Goal: Task Accomplishment & Management: Complete application form

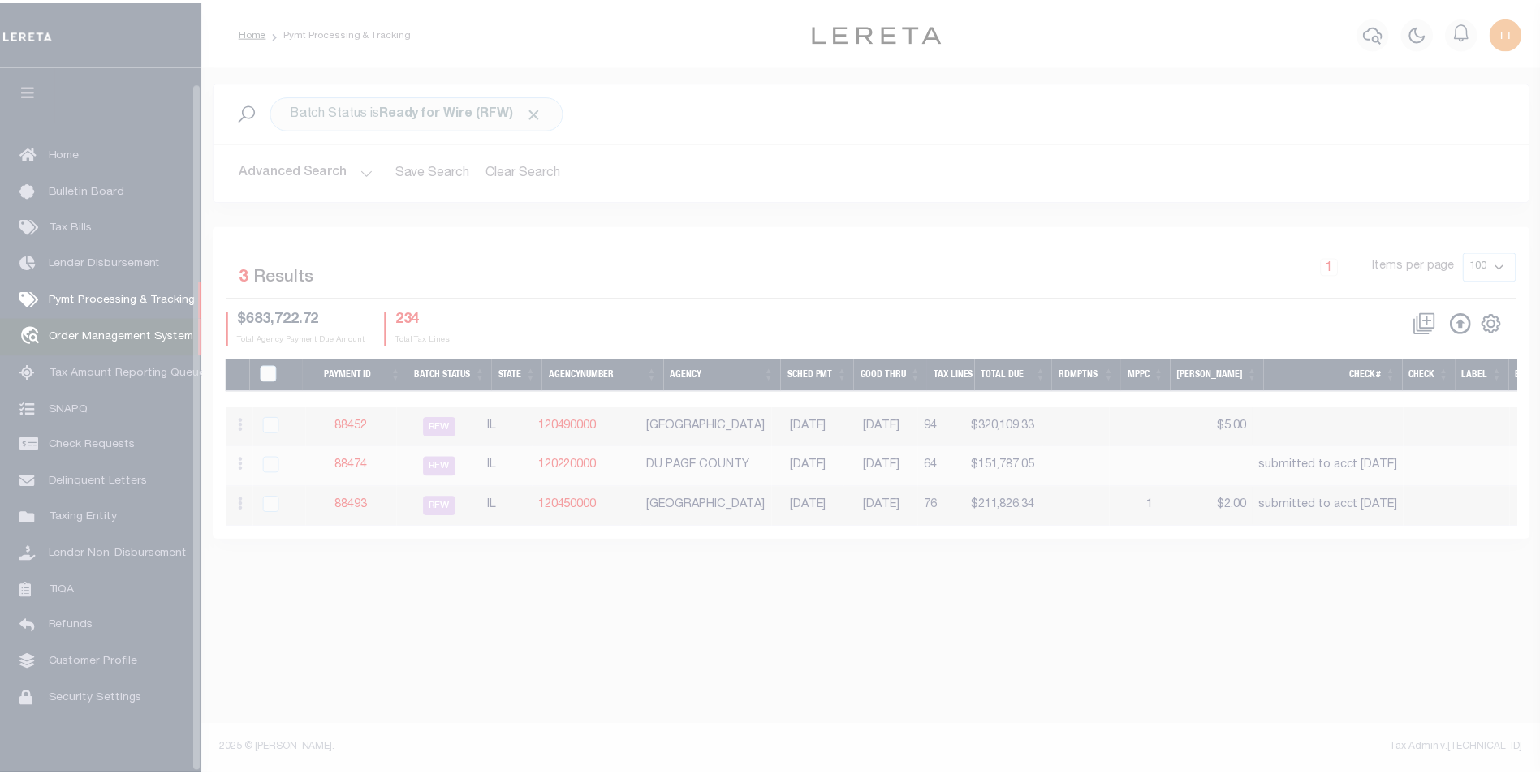
scroll to position [16, 0]
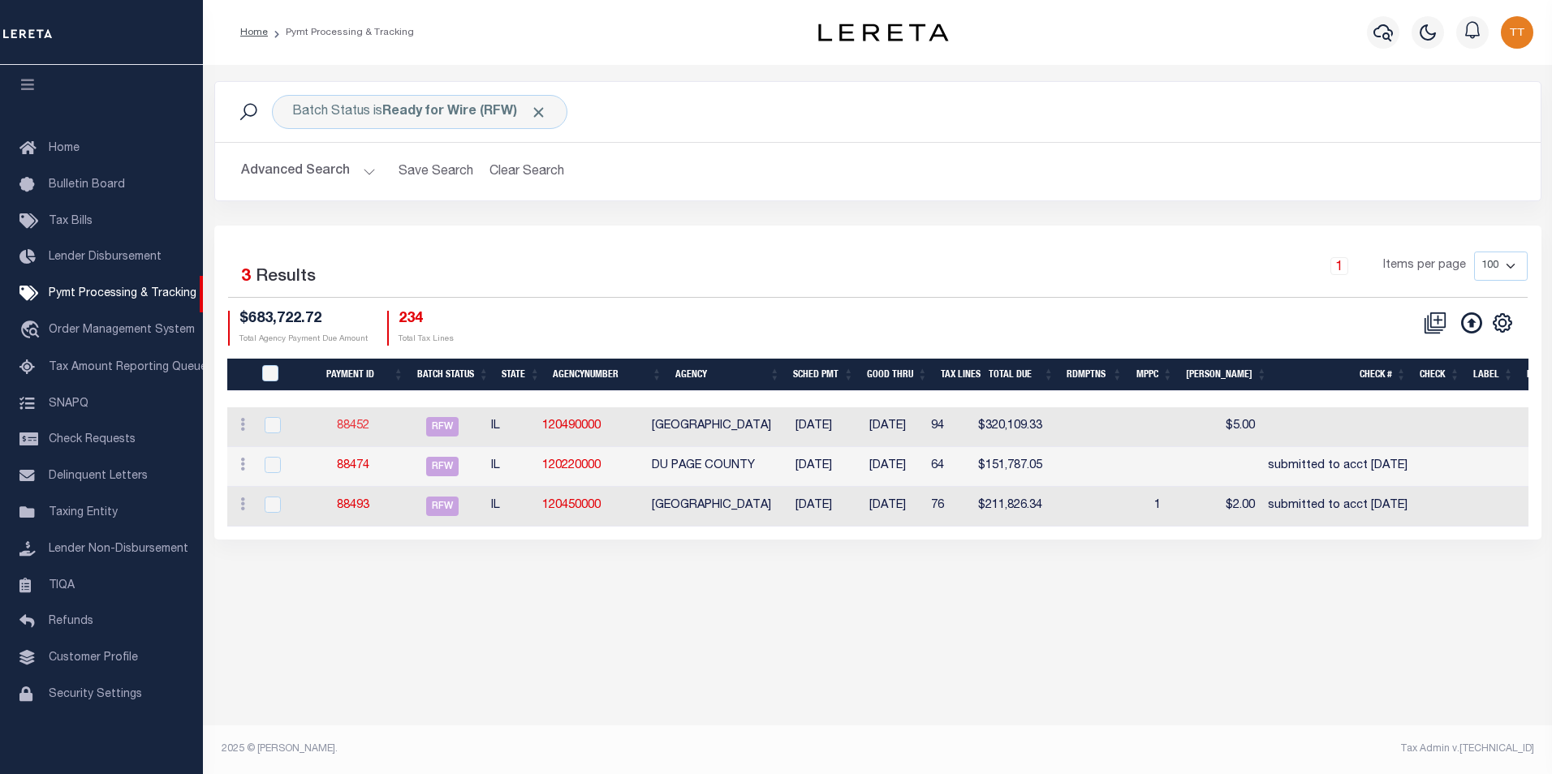
click at [360, 428] on link "88452" at bounding box center [353, 425] width 32 height 11
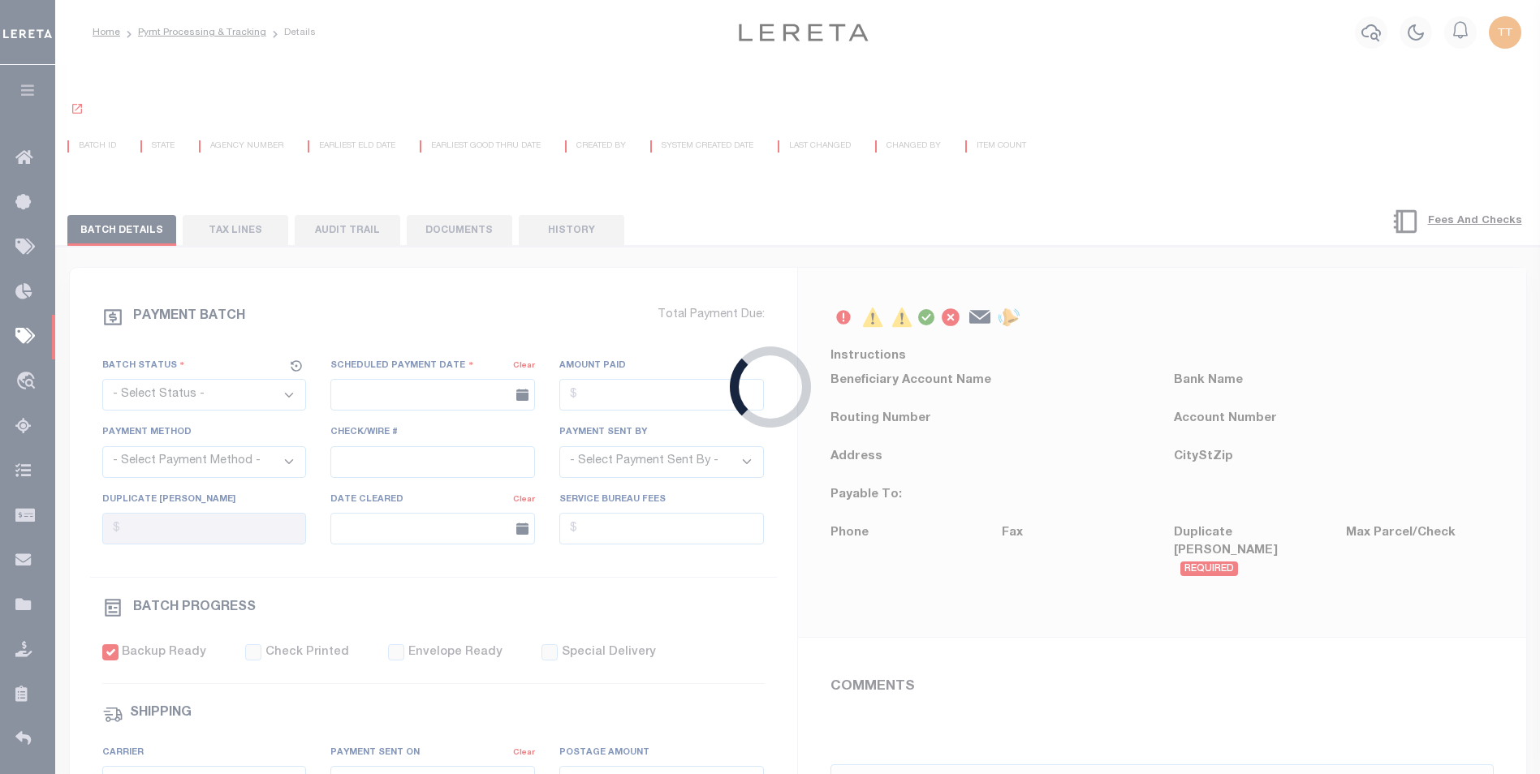
select select "RFW"
type input "[DATE]"
type input "$320,109.33"
select select "TRA"
select select "[PERSON_NAME]"
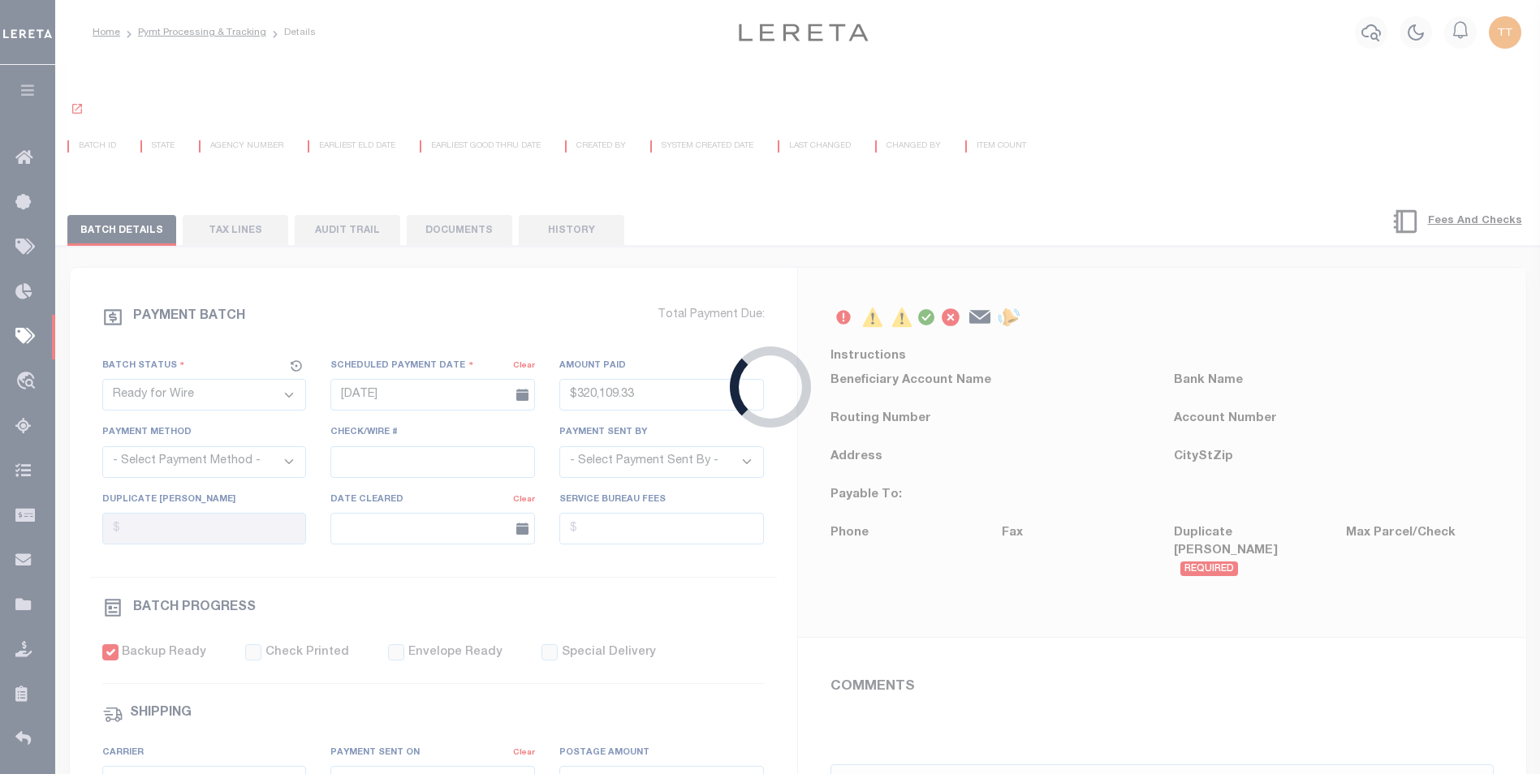
checkbox input "true"
type input "N"
radio input "true"
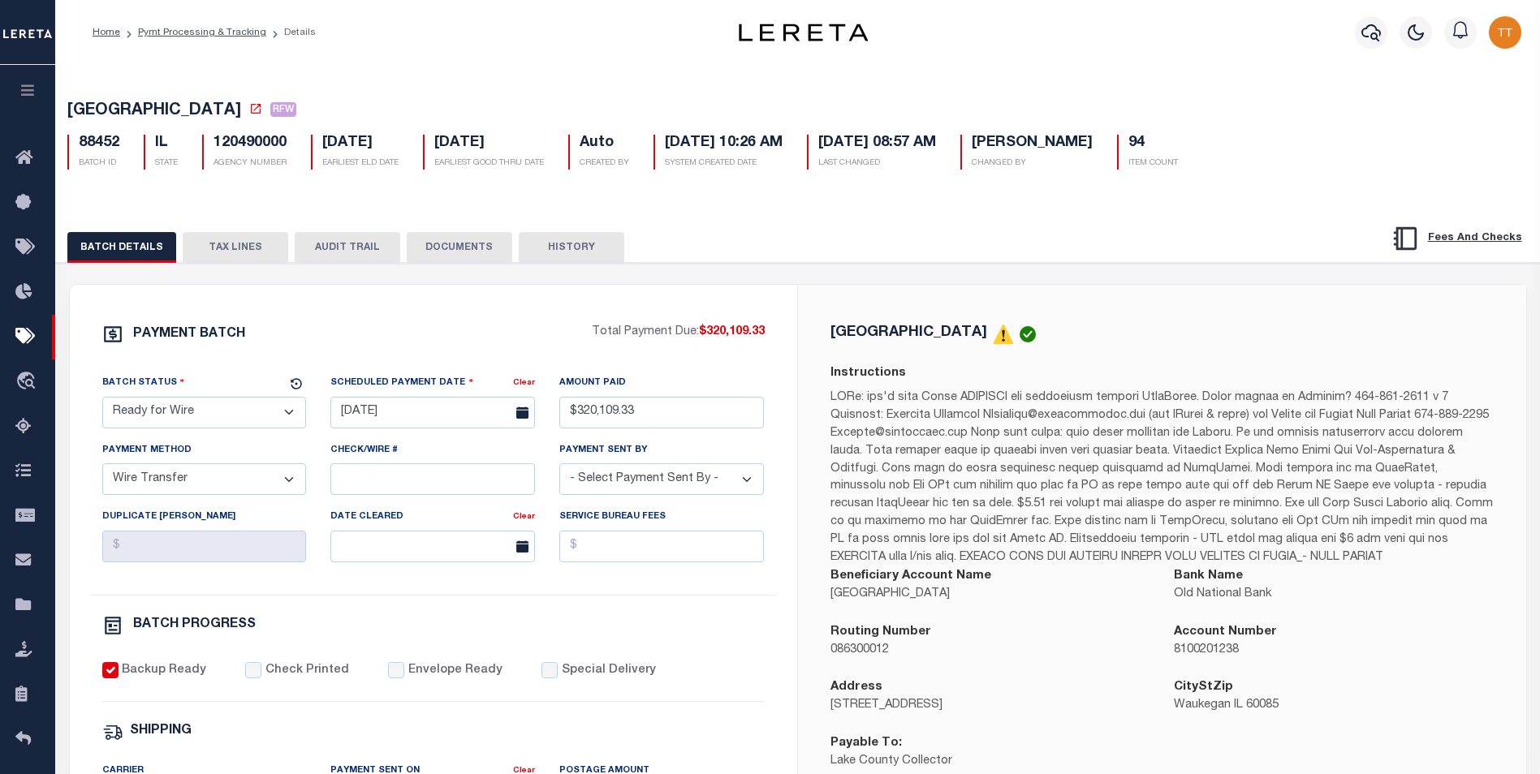
click at [433, 250] on button "DOCUMENTS" at bounding box center [460, 247] width 106 height 31
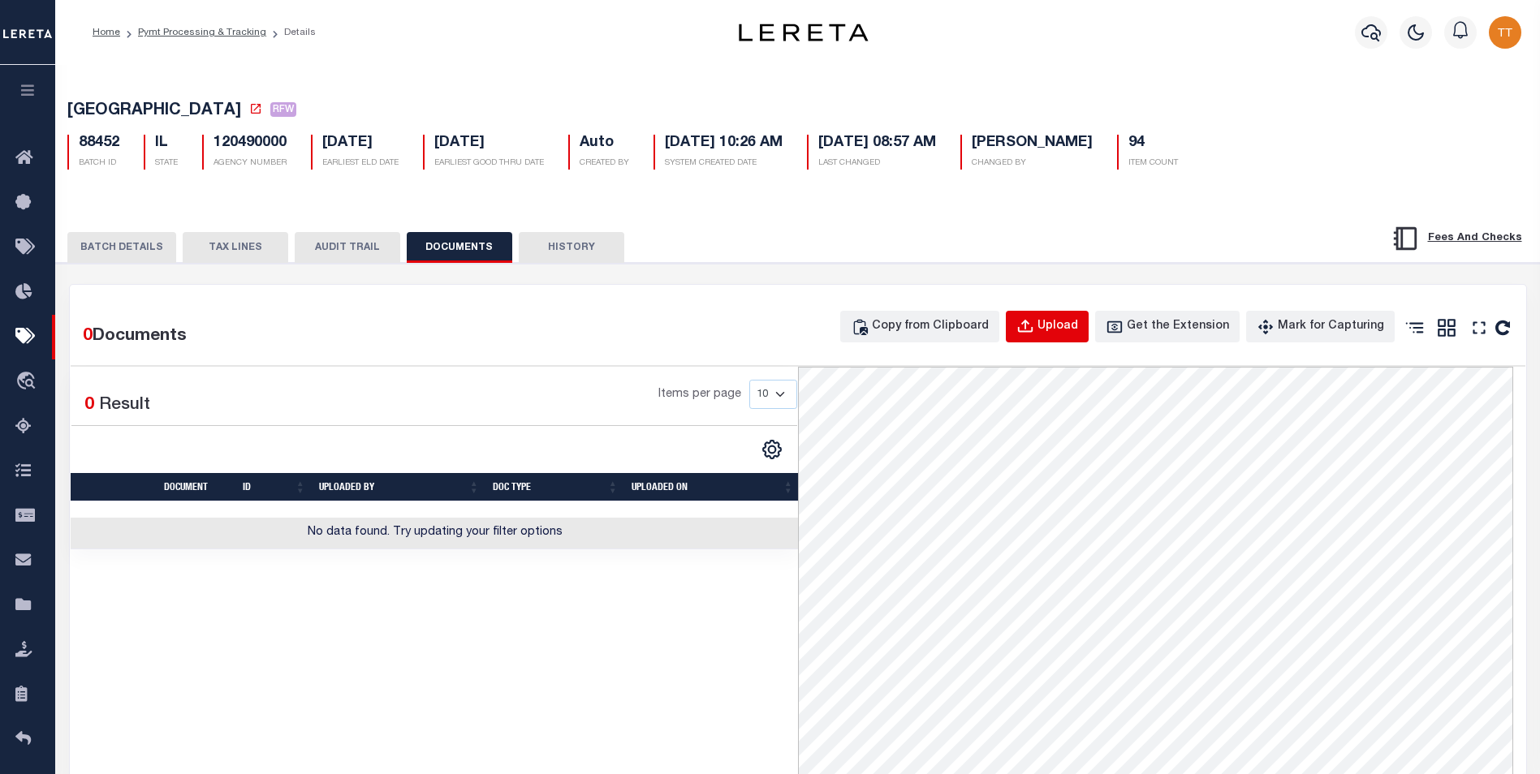
click at [1049, 339] on button "Upload" at bounding box center [1047, 327] width 83 height 32
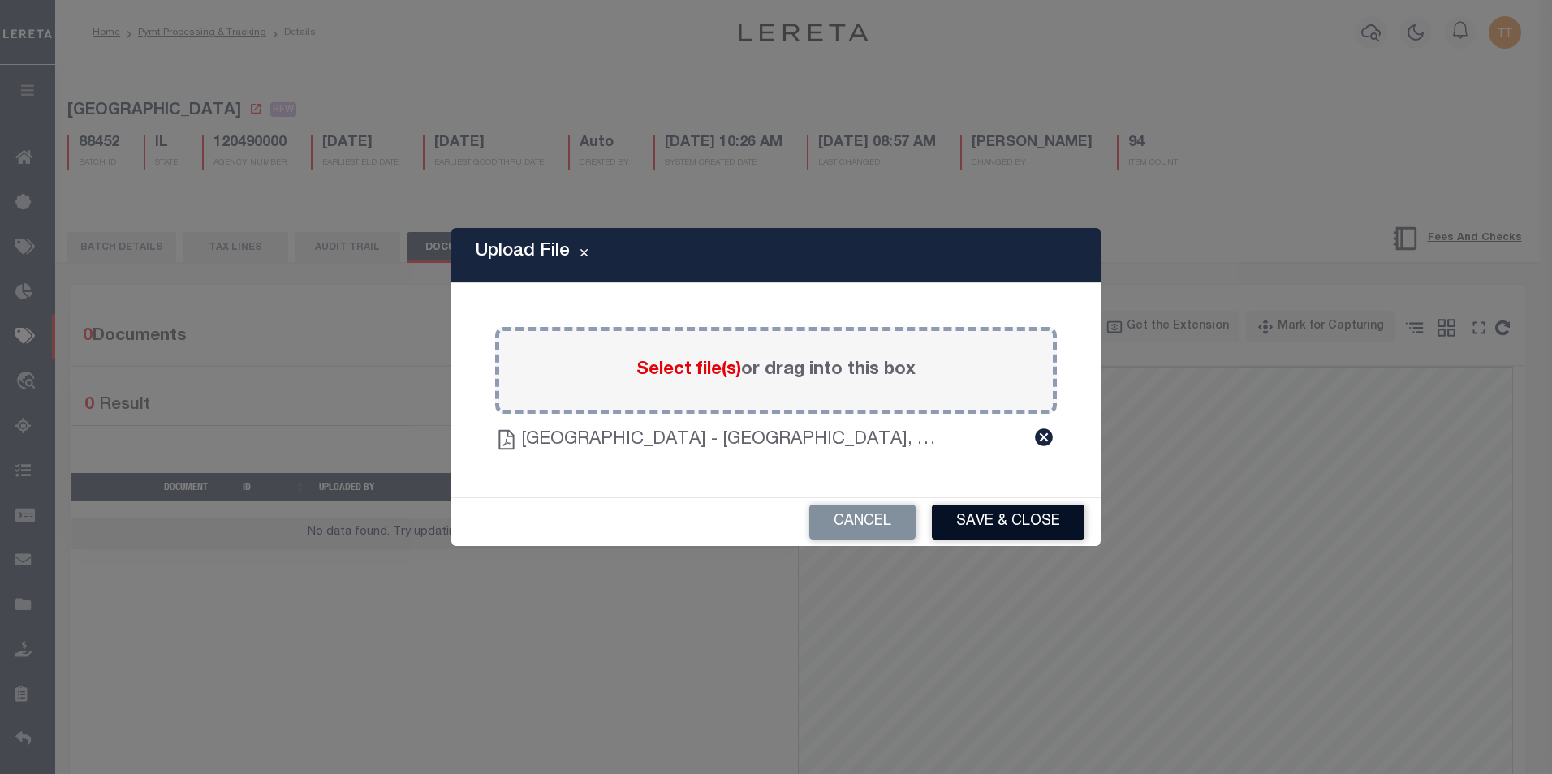
click at [1008, 522] on button "Save & Close" at bounding box center [1008, 522] width 153 height 35
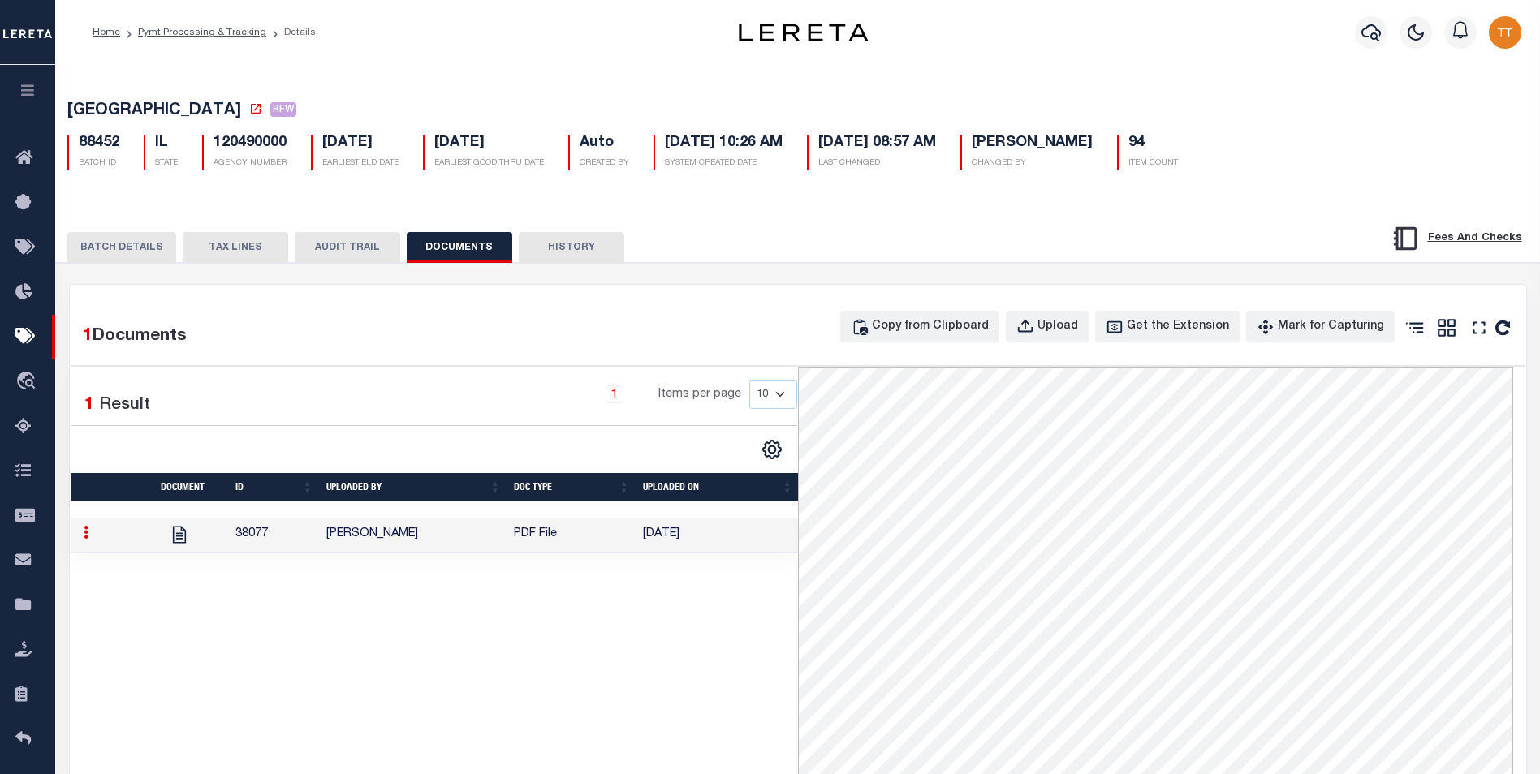
click at [137, 248] on button "BATCH DETAILS" at bounding box center [121, 247] width 109 height 31
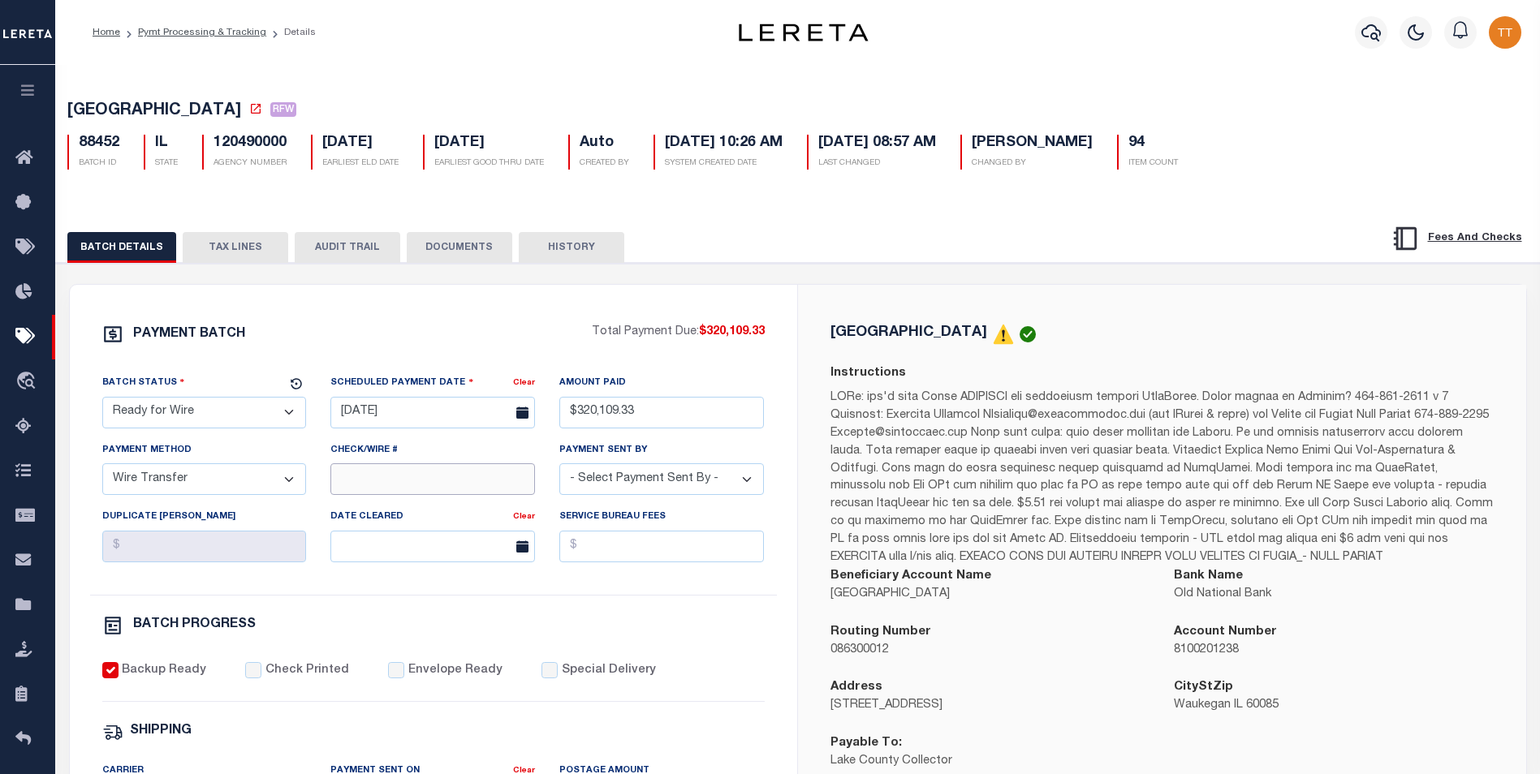
click at [422, 491] on input "Check/Wire #" at bounding box center [432, 479] width 205 height 32
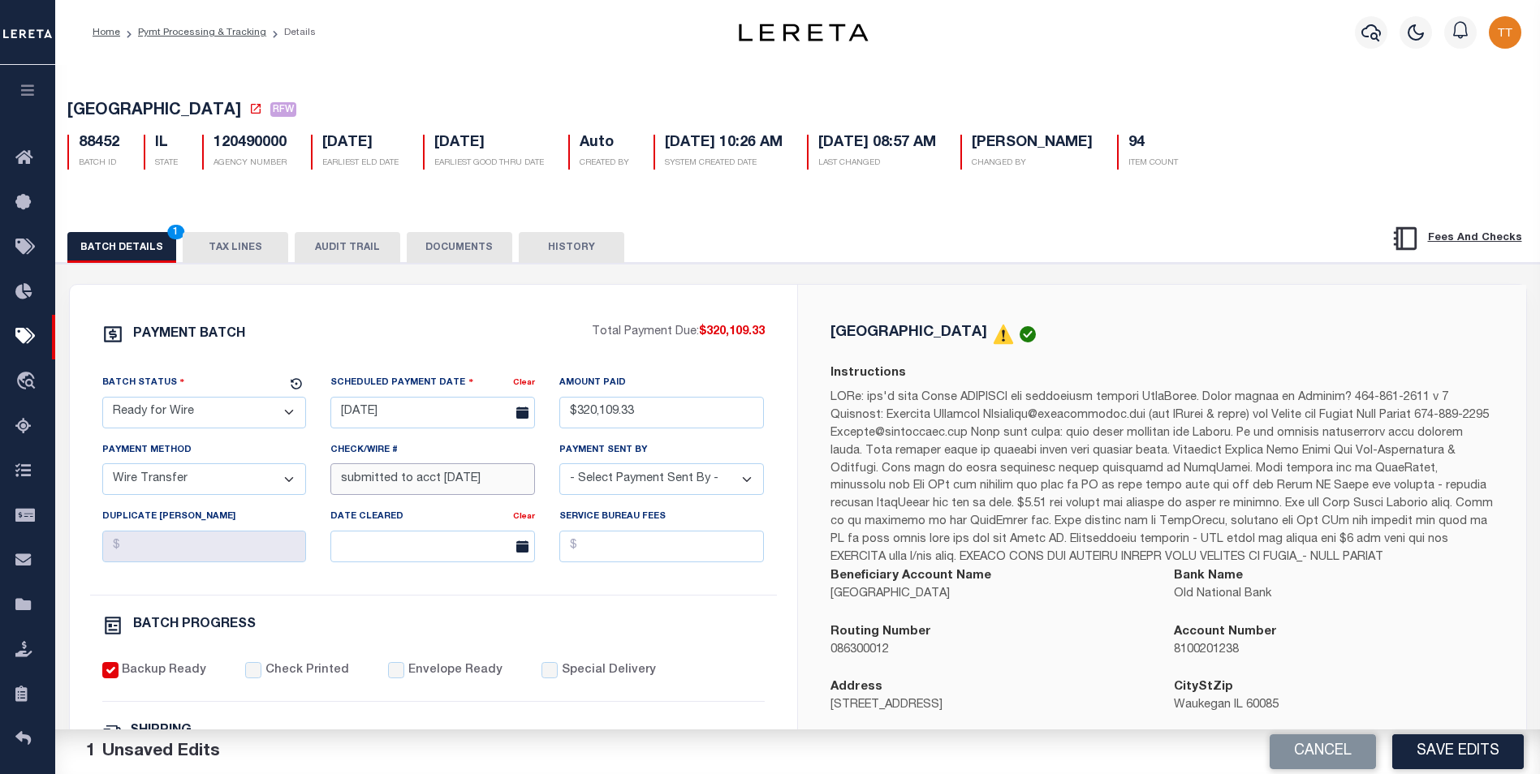
type input "submitted to acct [DATE]"
click at [434, 243] on button "DOCUMENTS" at bounding box center [460, 247] width 106 height 31
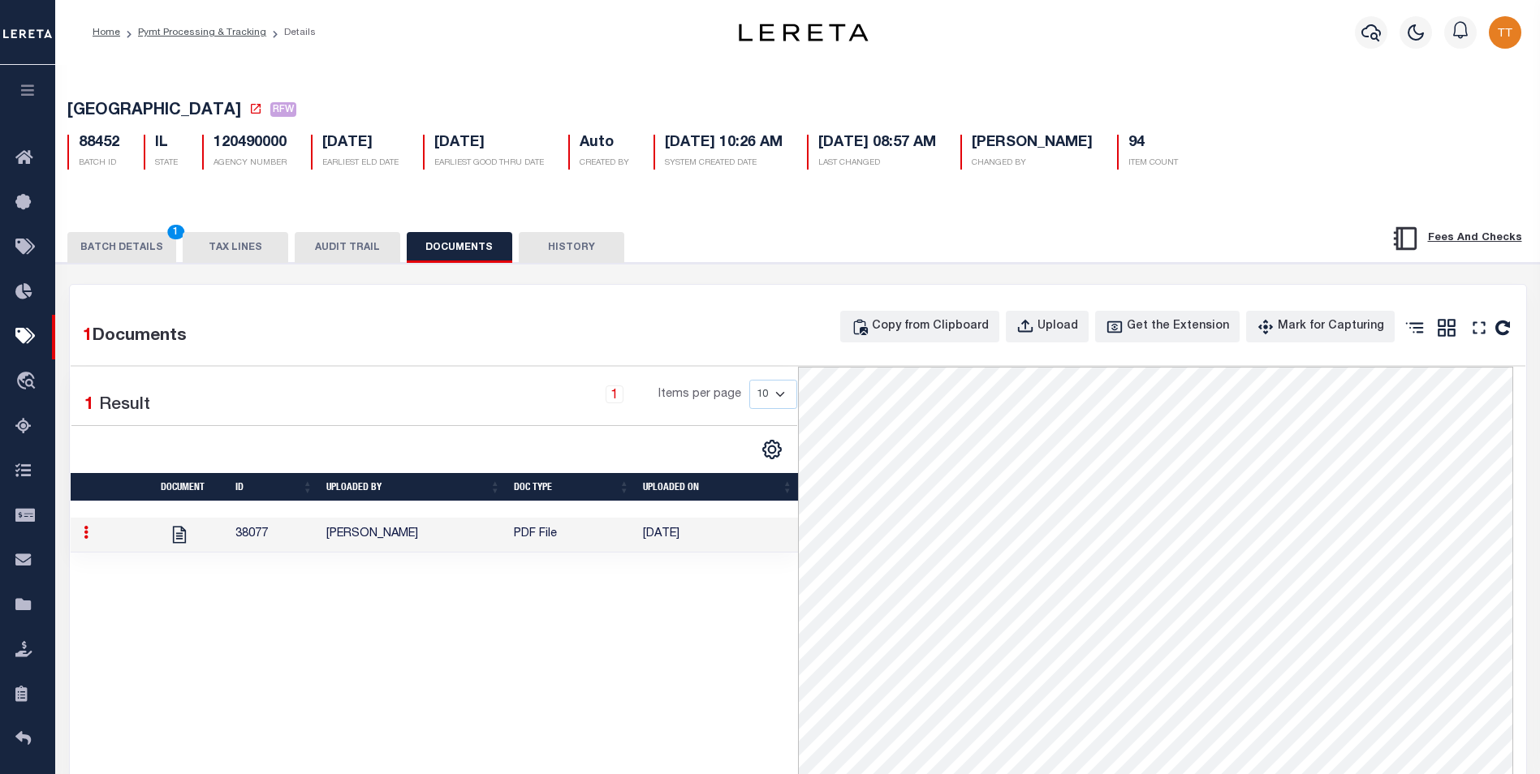
click at [103, 245] on button "BATCH DETAILS 1" at bounding box center [121, 247] width 109 height 31
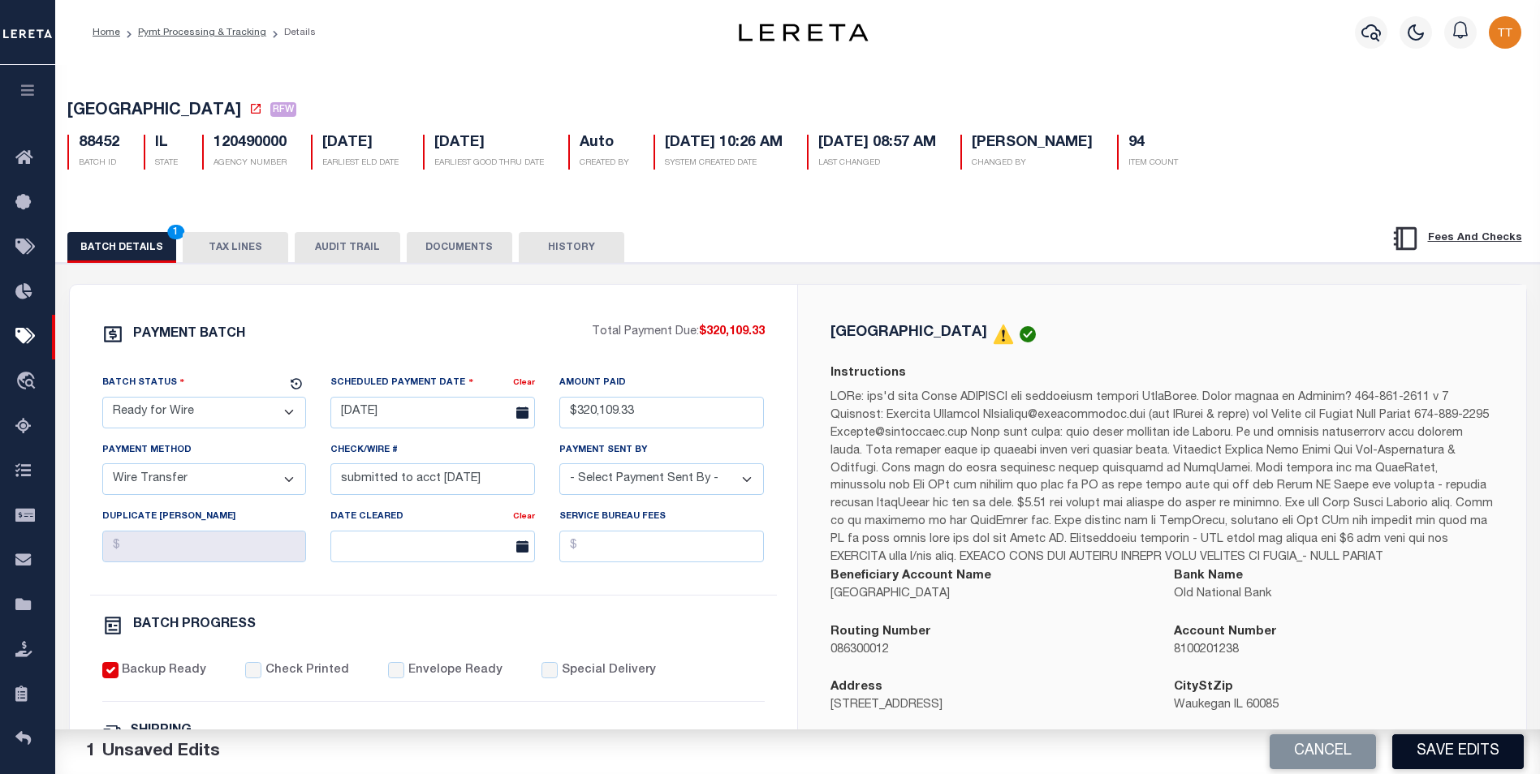
click at [1440, 753] on button "Save Edits" at bounding box center [1457, 752] width 131 height 35
